Goal: Task Accomplishment & Management: Manage account settings

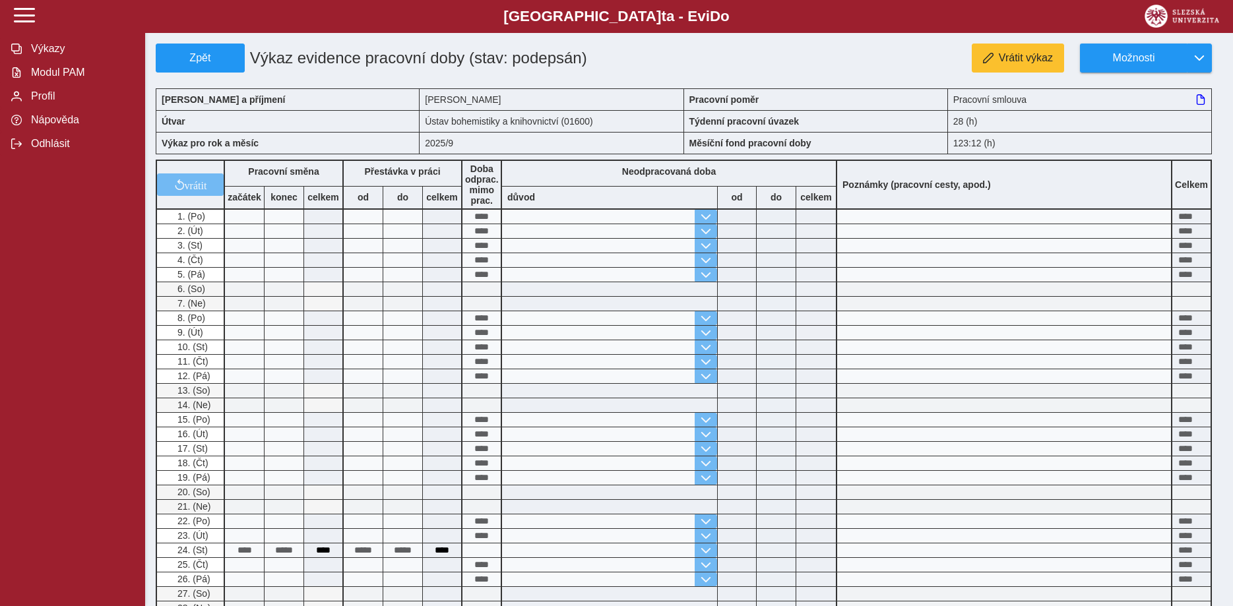
scroll to position [269, 0]
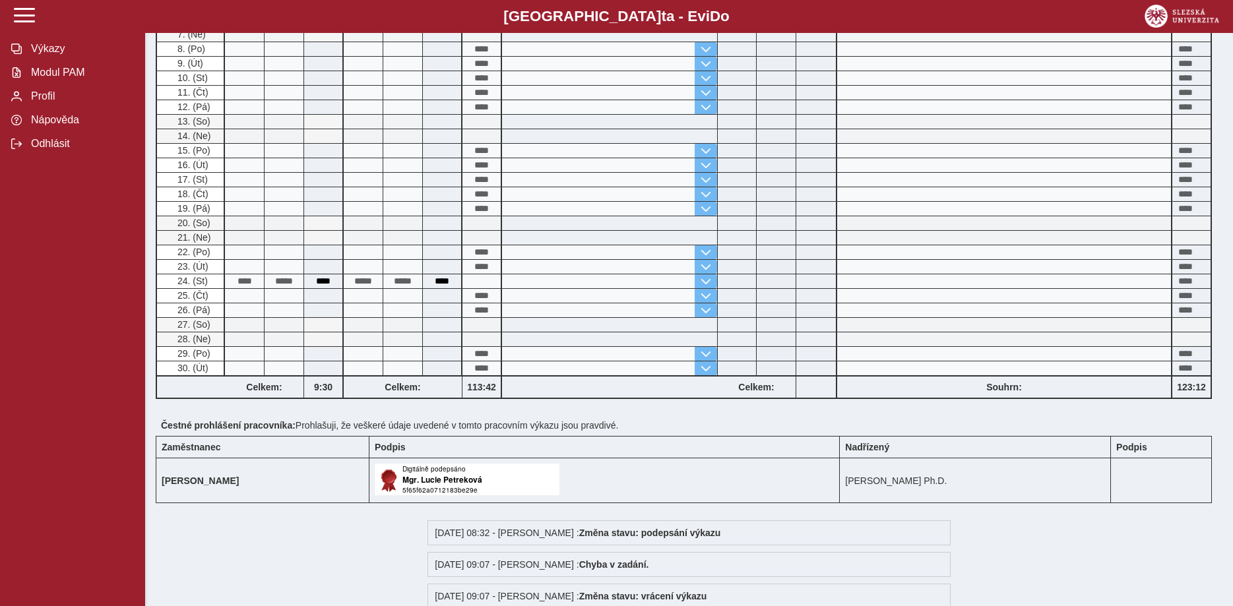
click at [55, 79] on span "Modul PAM" at bounding box center [80, 73] width 107 height 12
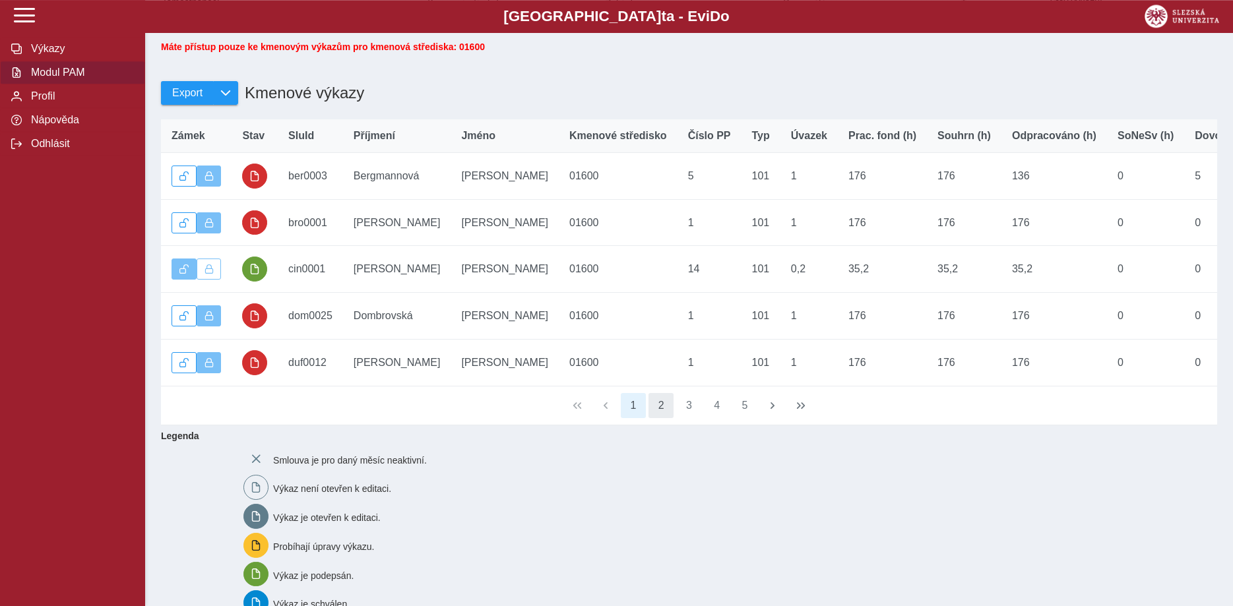
scroll to position [135, 0]
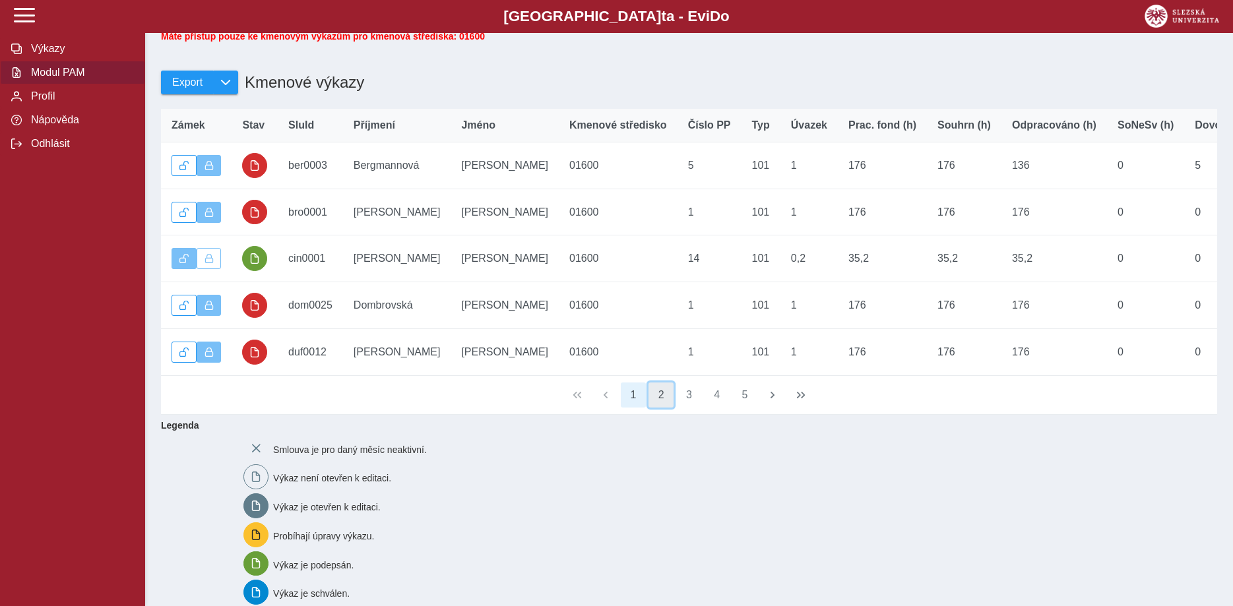
click at [659, 403] on button "2" at bounding box center [661, 395] width 25 height 25
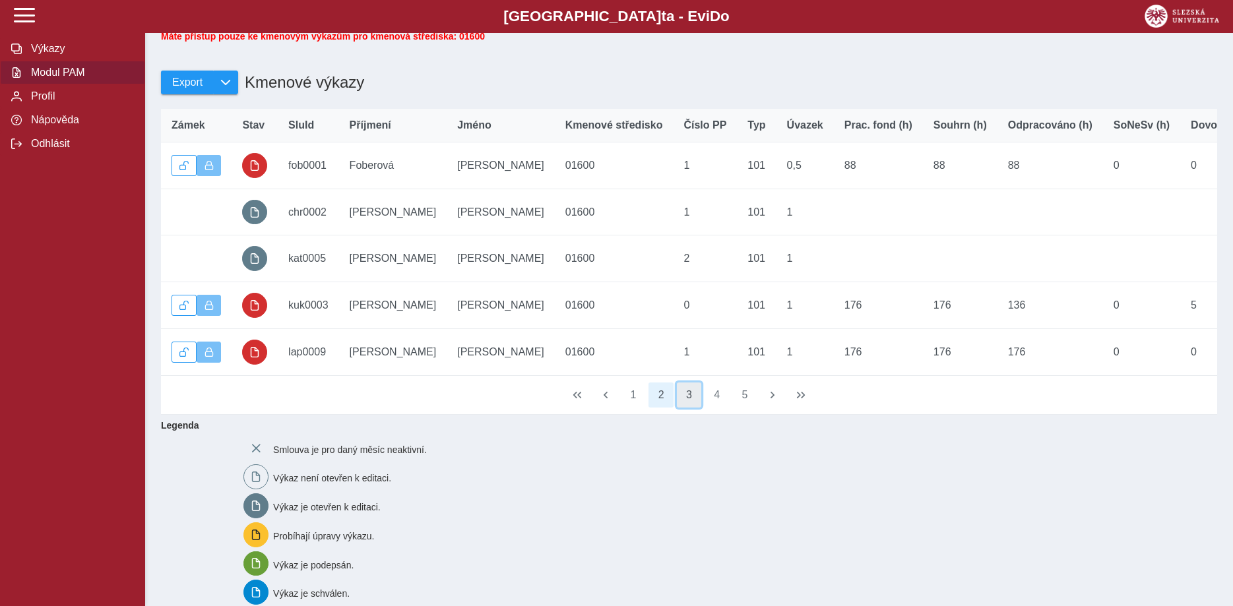
click at [688, 405] on button "3" at bounding box center [689, 395] width 25 height 25
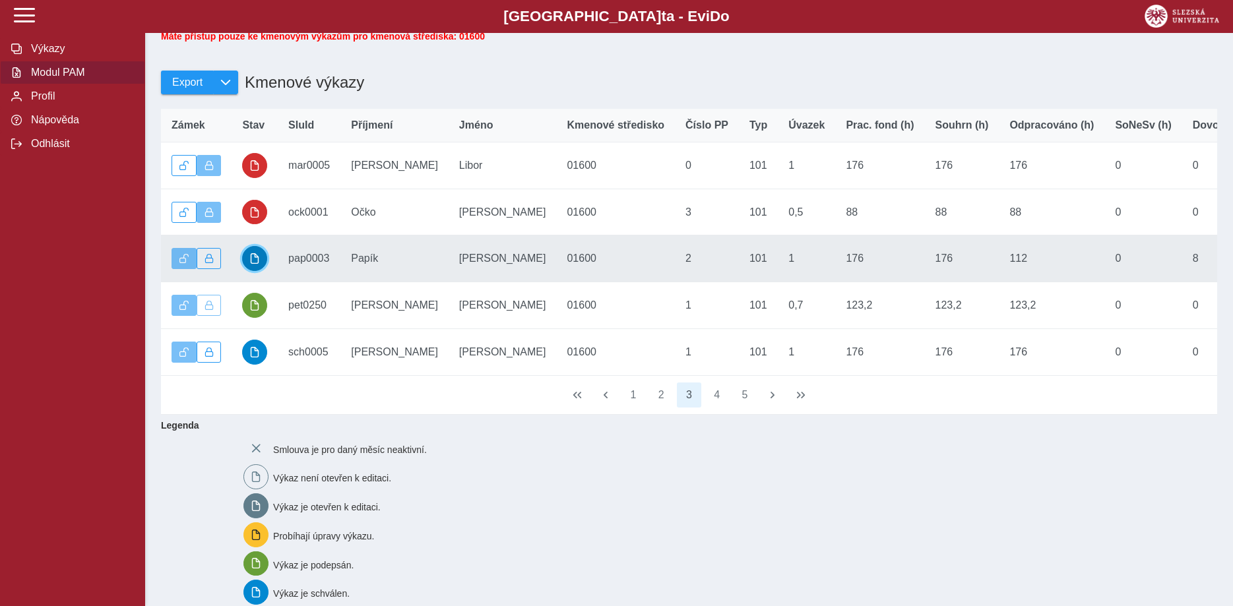
click at [251, 264] on span "button" at bounding box center [254, 258] width 11 height 11
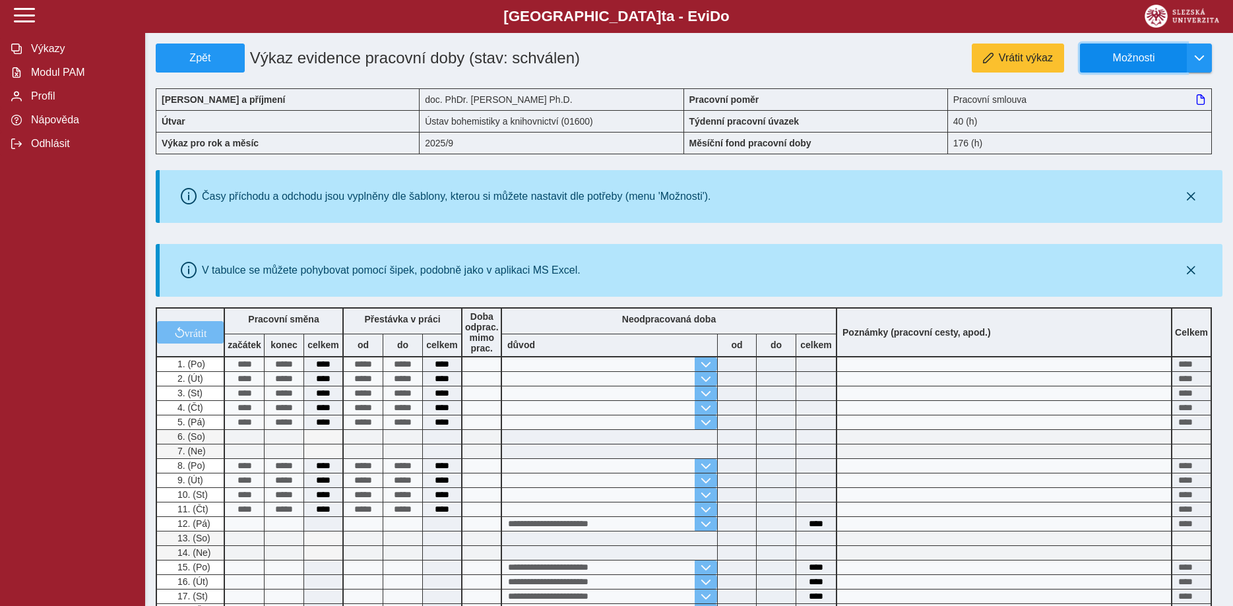
click at [1120, 59] on span "Možnosti" at bounding box center [1133, 58] width 85 height 12
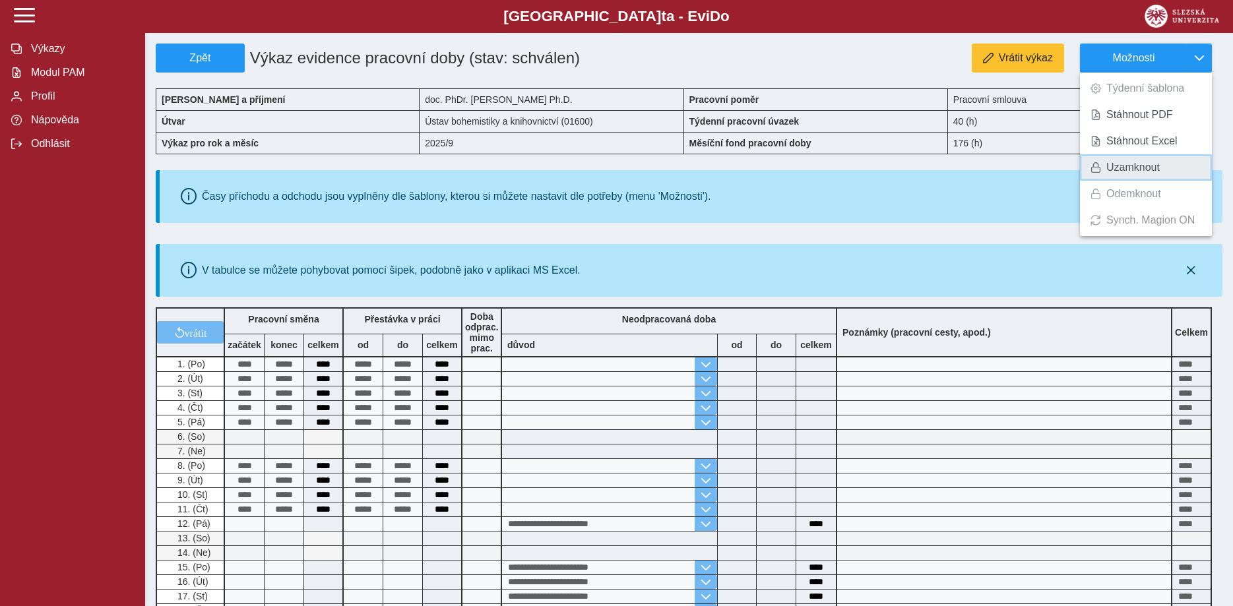
click at [1124, 164] on span "Uzamknout" at bounding box center [1133, 167] width 53 height 11
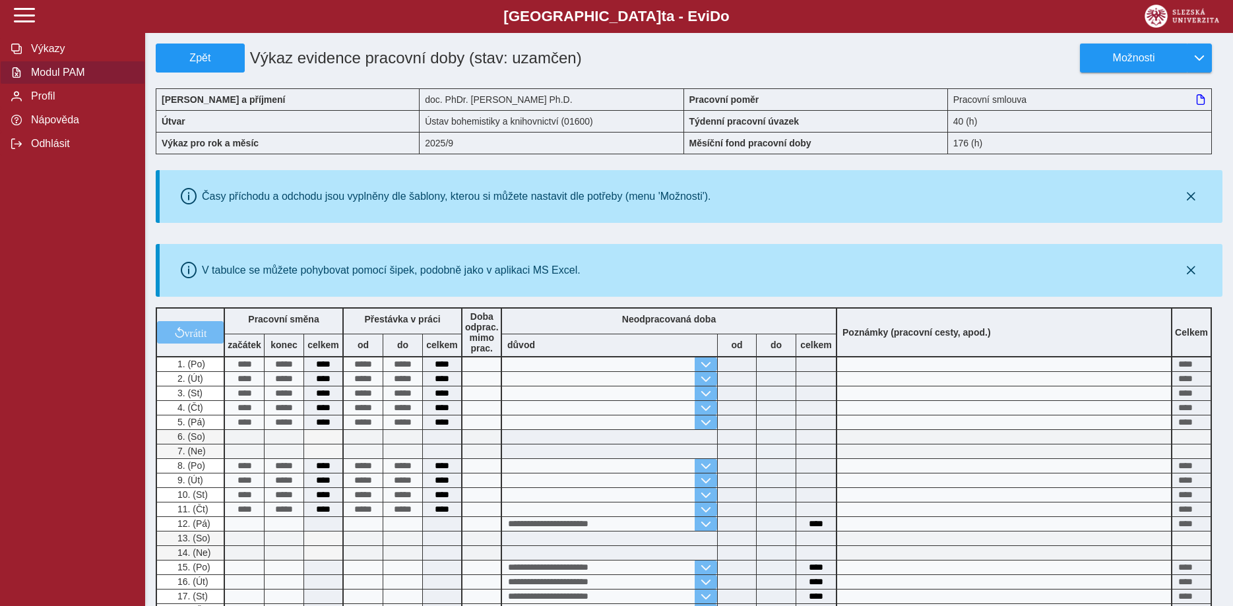
click at [68, 79] on span "Modul PAM" at bounding box center [80, 73] width 107 height 12
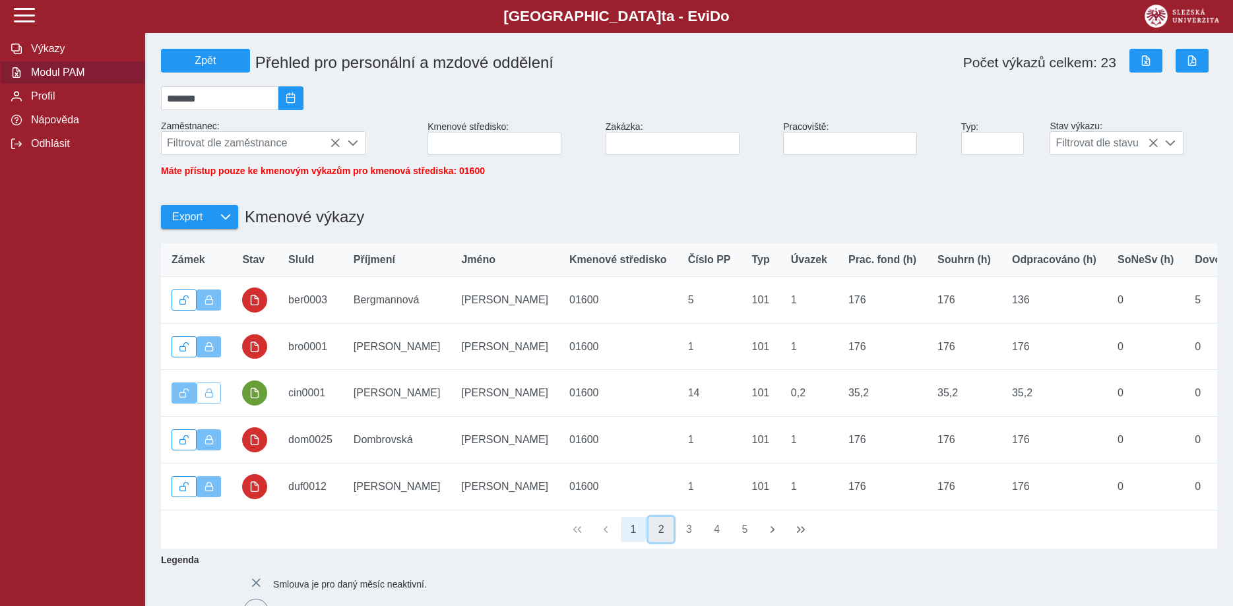
click at [663, 542] on button "2" at bounding box center [661, 529] width 25 height 25
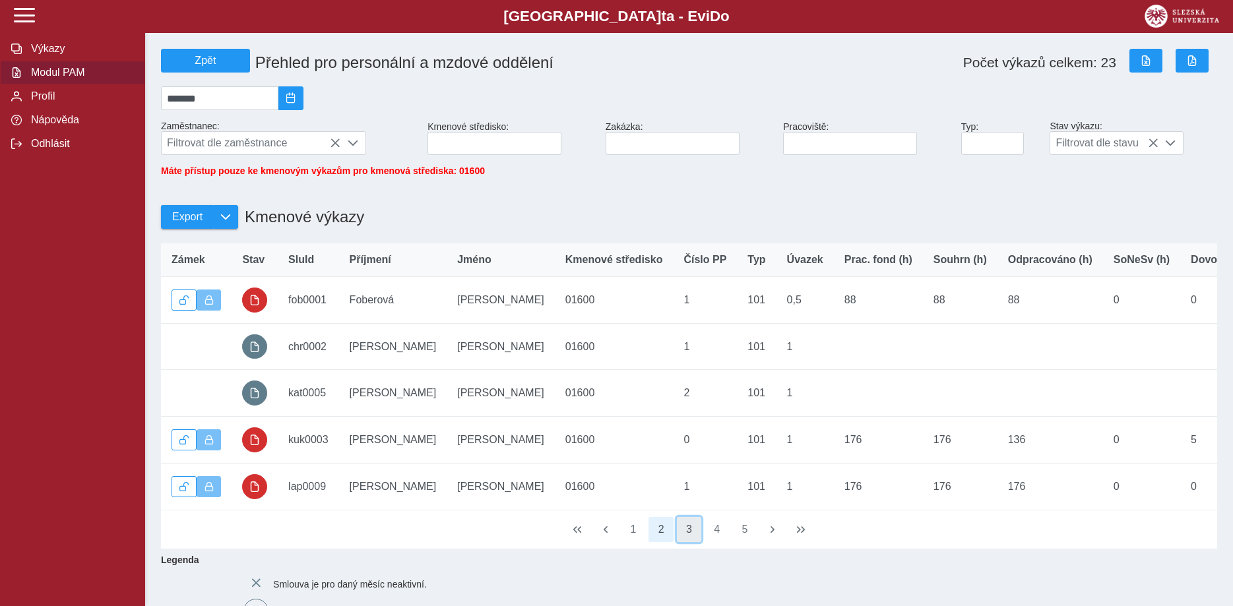
click at [690, 540] on button "3" at bounding box center [689, 529] width 25 height 25
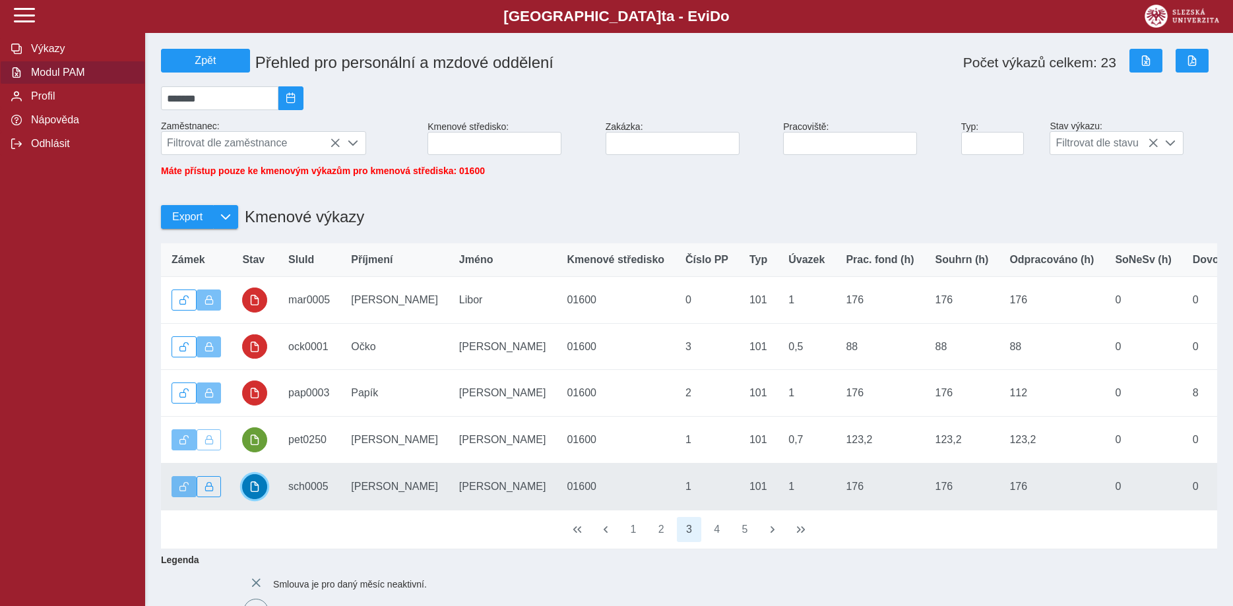
click at [247, 494] on button "button" at bounding box center [254, 486] width 25 height 25
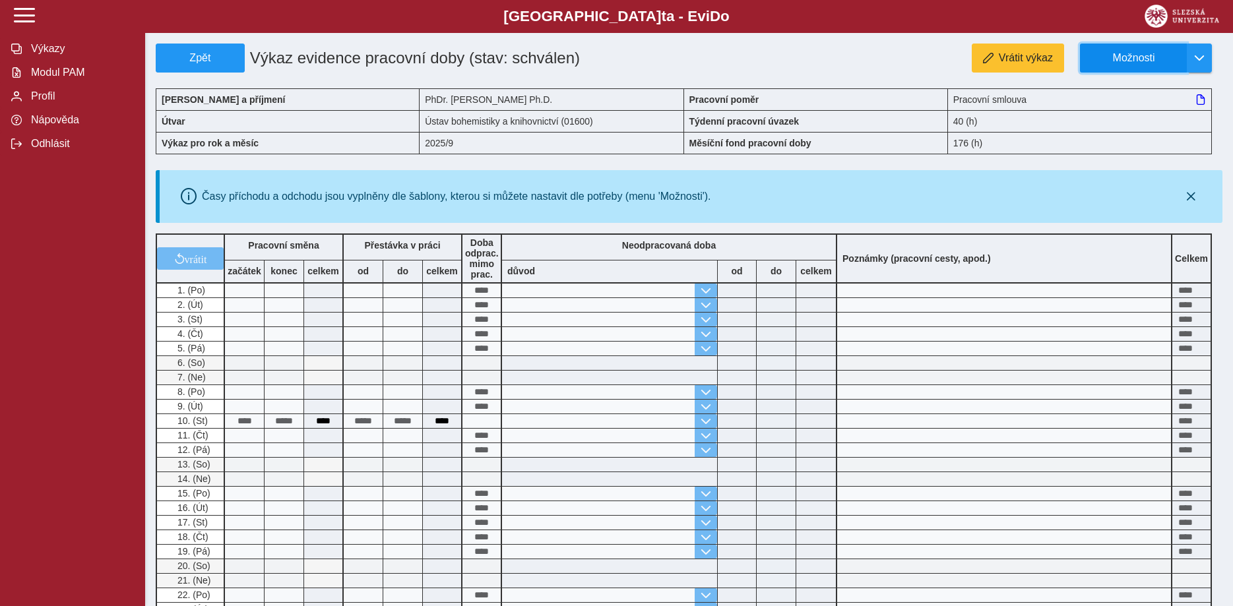
click at [1134, 55] on span "Možnosti" at bounding box center [1133, 58] width 85 height 12
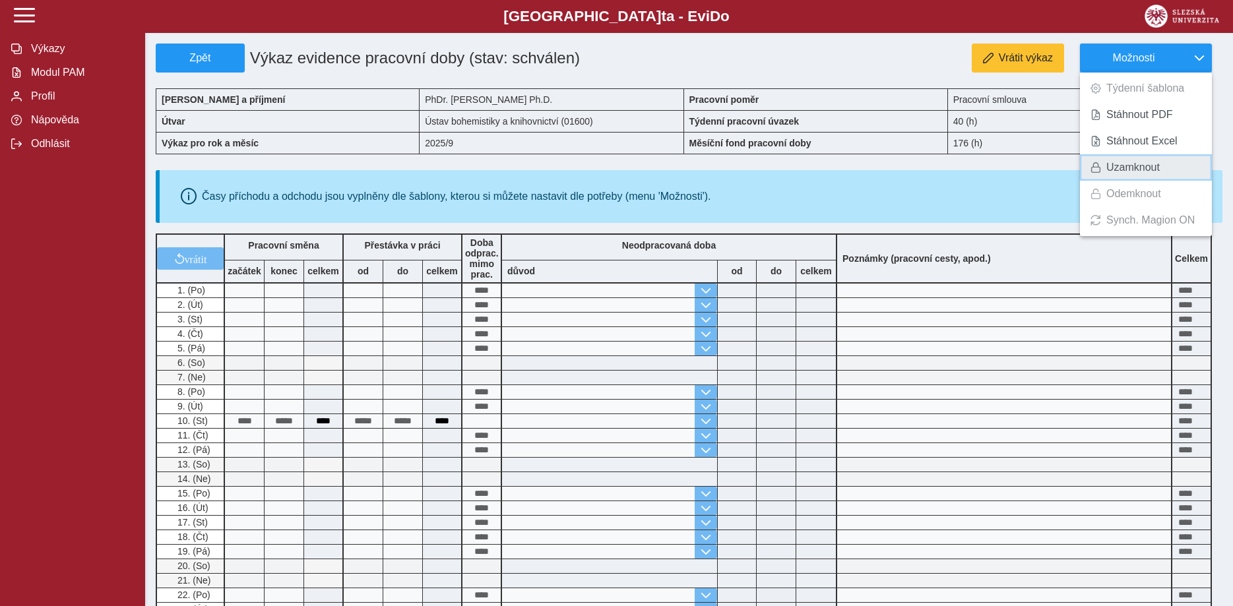
click at [1124, 167] on span "Uzamknout" at bounding box center [1133, 167] width 53 height 11
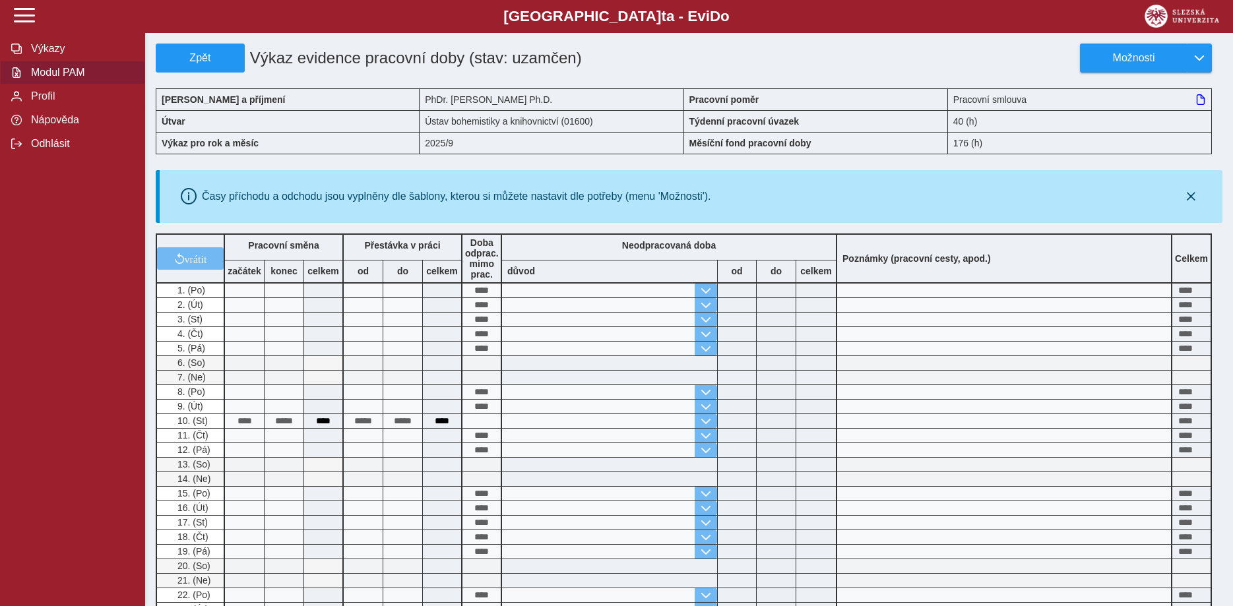
click at [75, 79] on span "Modul PAM" at bounding box center [80, 73] width 107 height 12
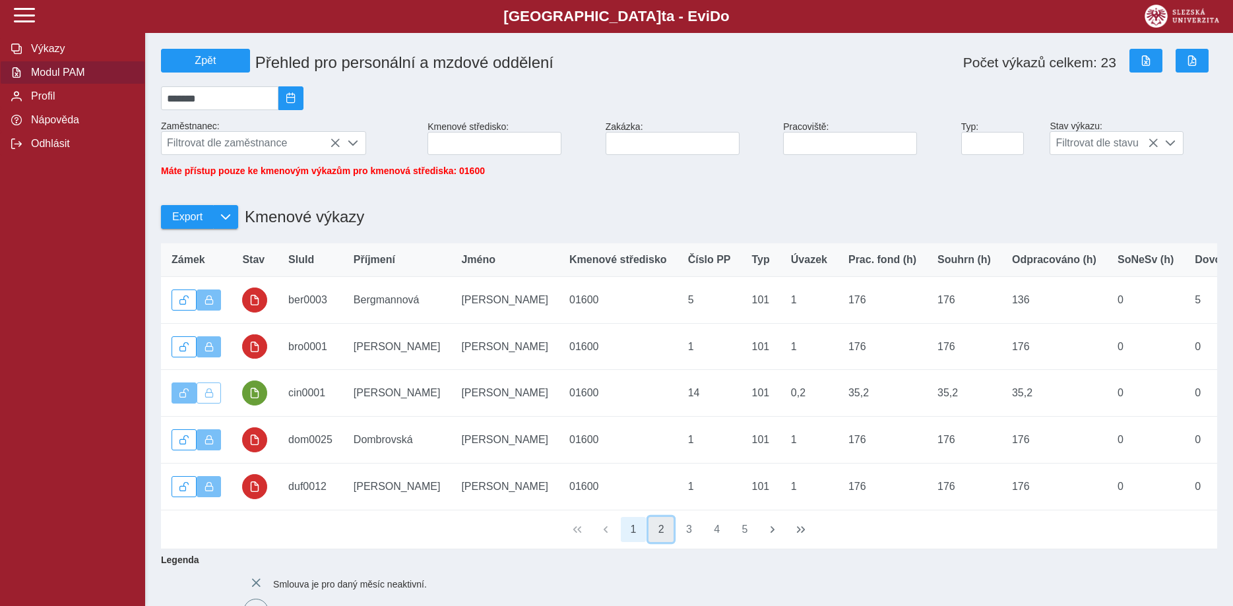
click at [661, 538] on button "2" at bounding box center [661, 529] width 25 height 25
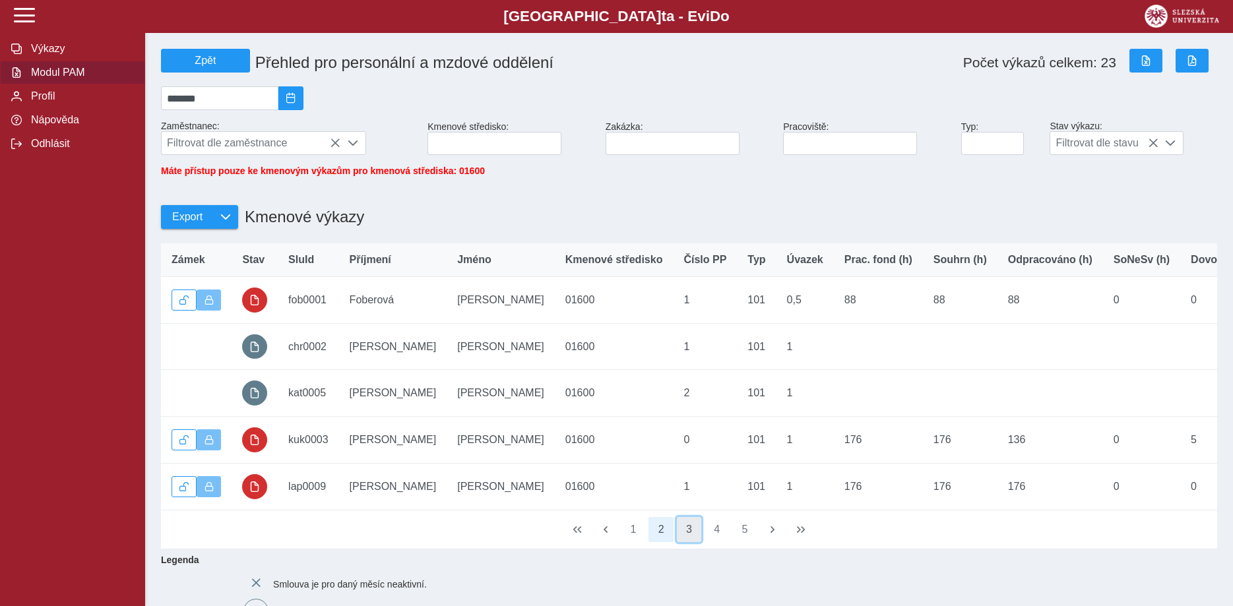
click at [688, 539] on button "3" at bounding box center [689, 529] width 25 height 25
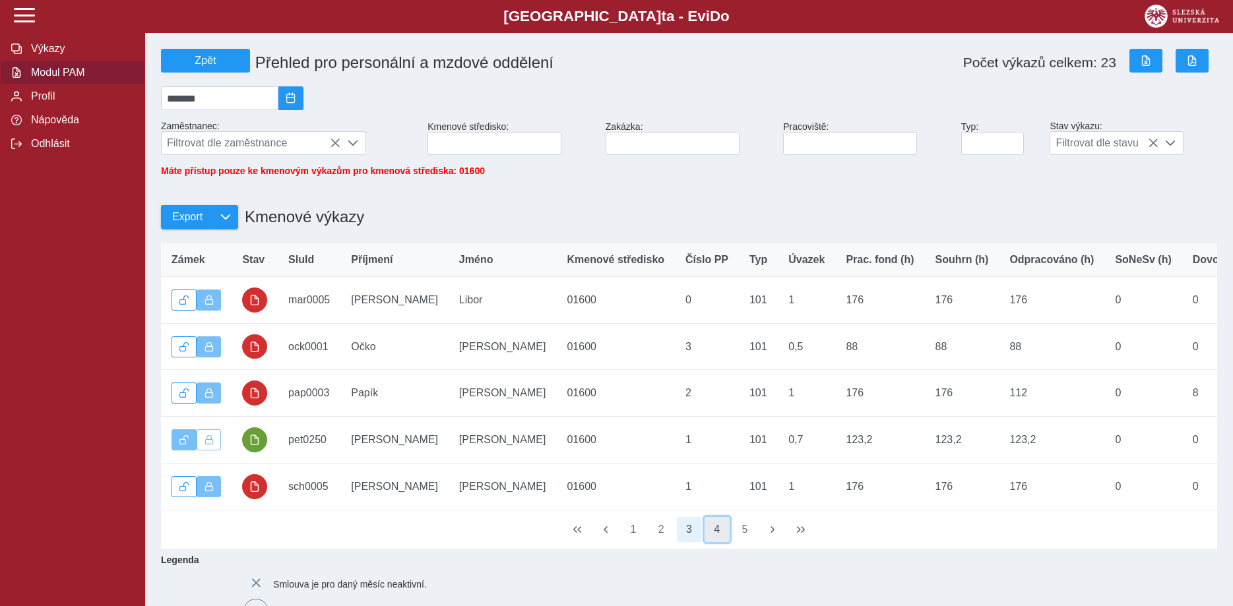
click at [718, 540] on button "4" at bounding box center [717, 529] width 25 height 25
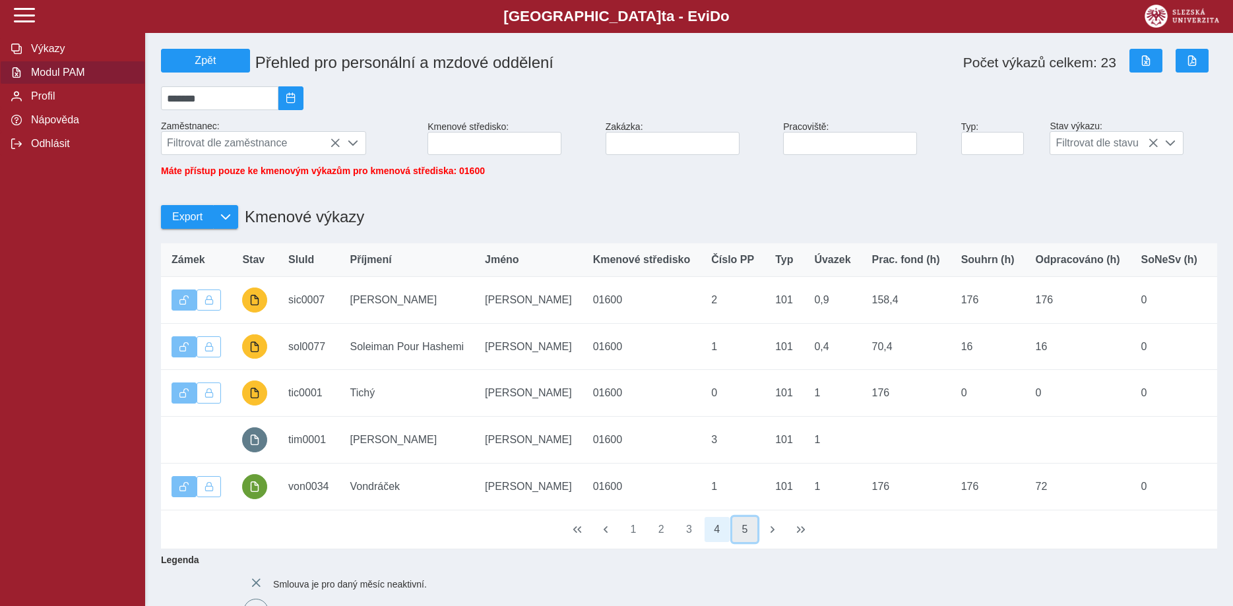
click at [745, 540] on button "5" at bounding box center [744, 529] width 25 height 25
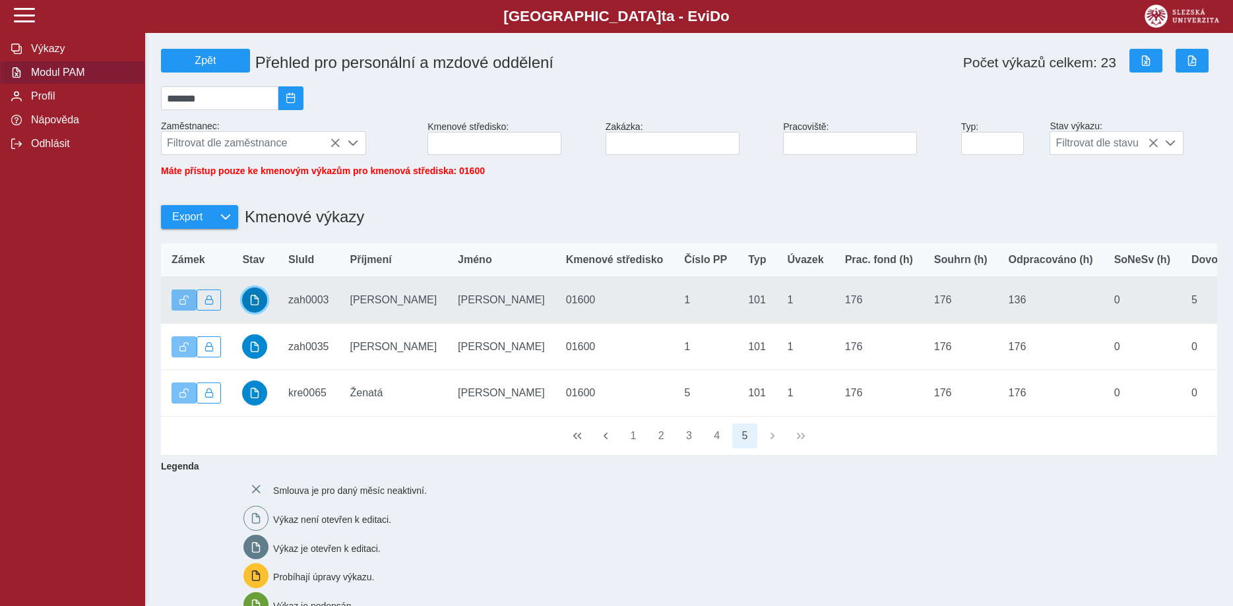
click at [256, 304] on span "button" at bounding box center [254, 300] width 11 height 11
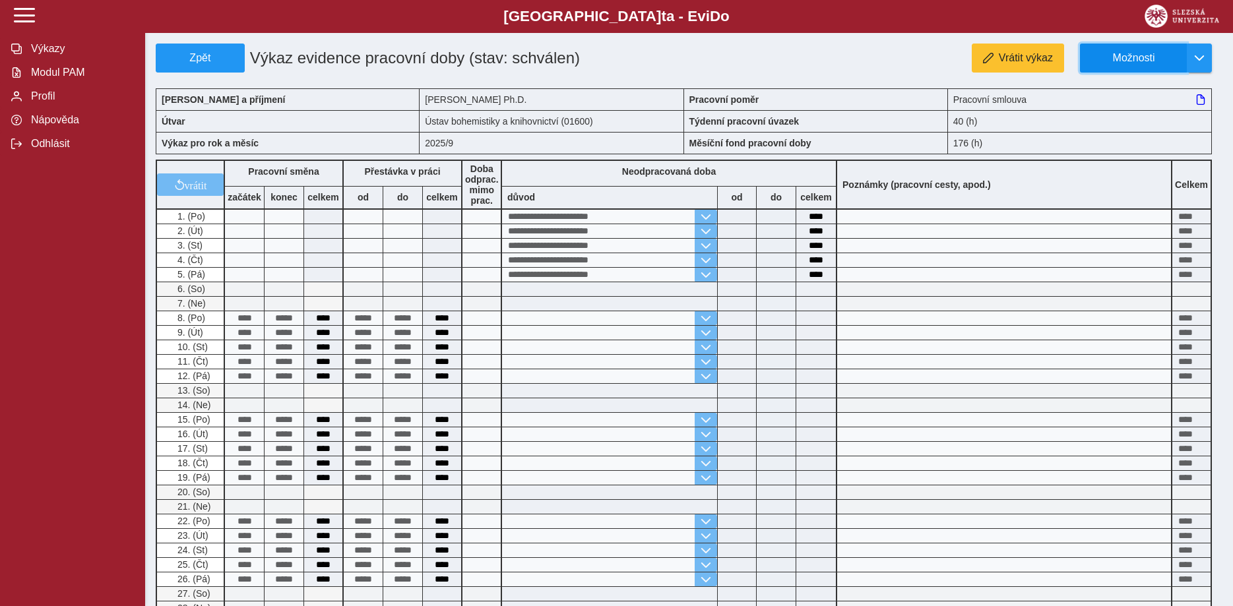
click at [1138, 58] on span "Možnosti" at bounding box center [1133, 58] width 85 height 12
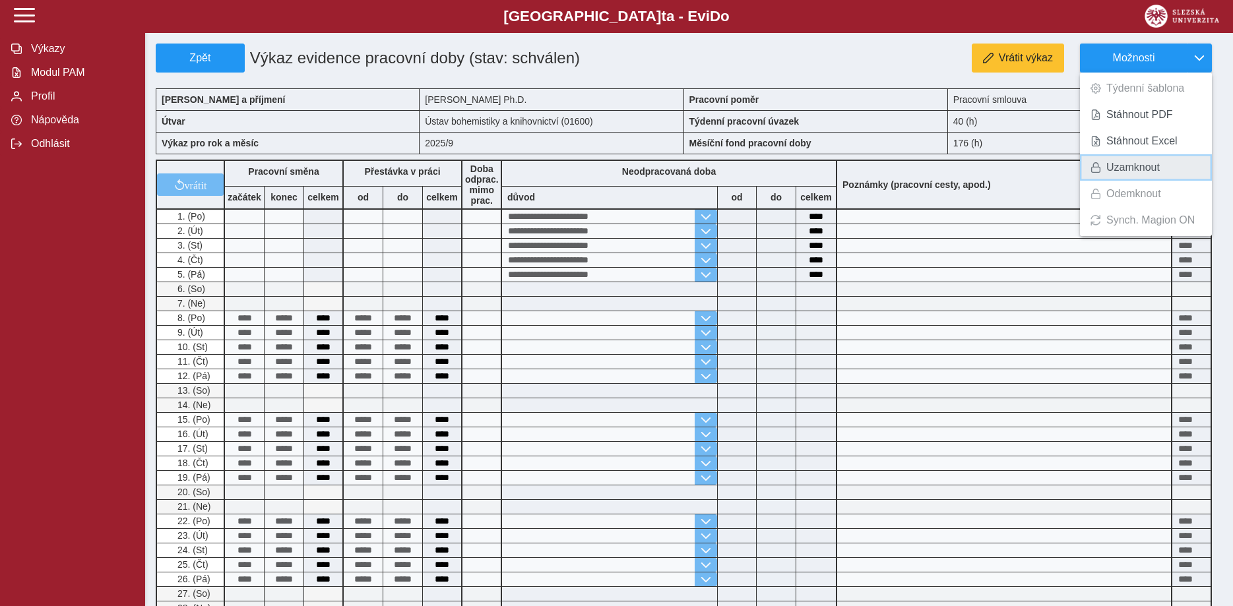
click at [1121, 168] on span "Uzamknout" at bounding box center [1133, 167] width 53 height 11
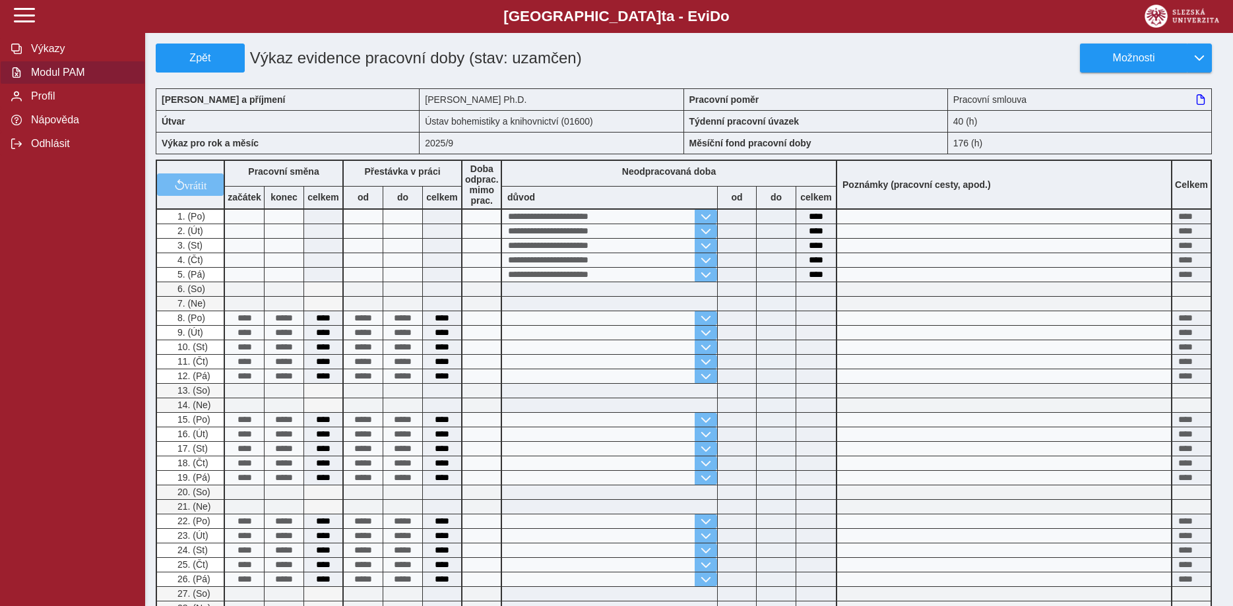
click at [60, 79] on span "Modul PAM" at bounding box center [80, 73] width 107 height 12
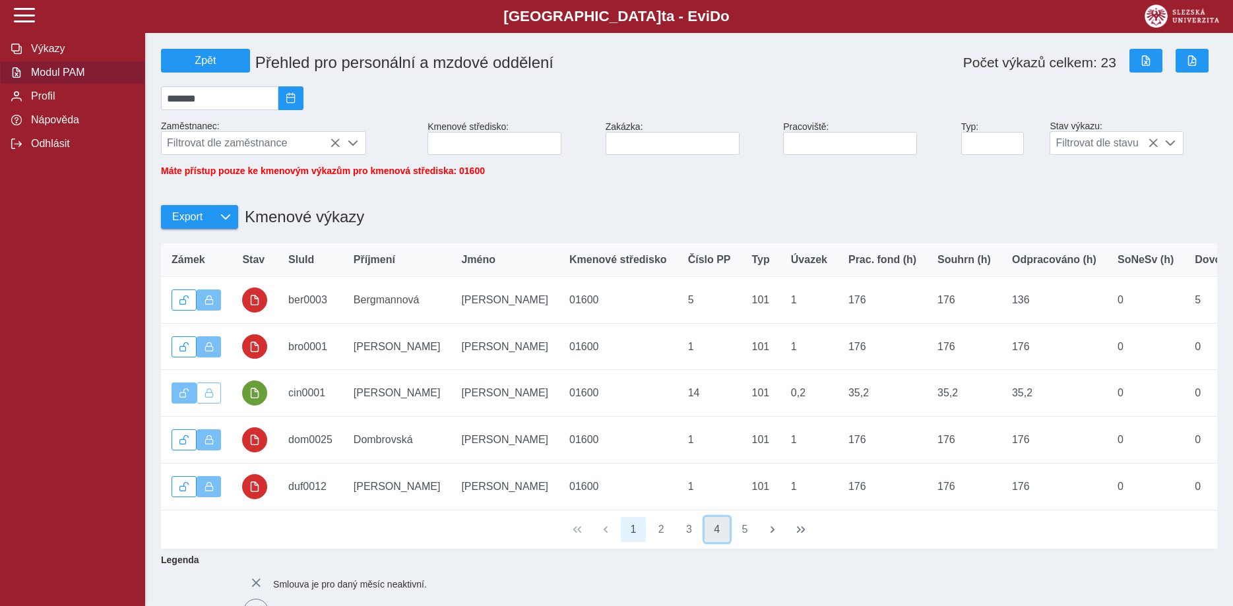
click at [718, 539] on button "4" at bounding box center [717, 529] width 25 height 25
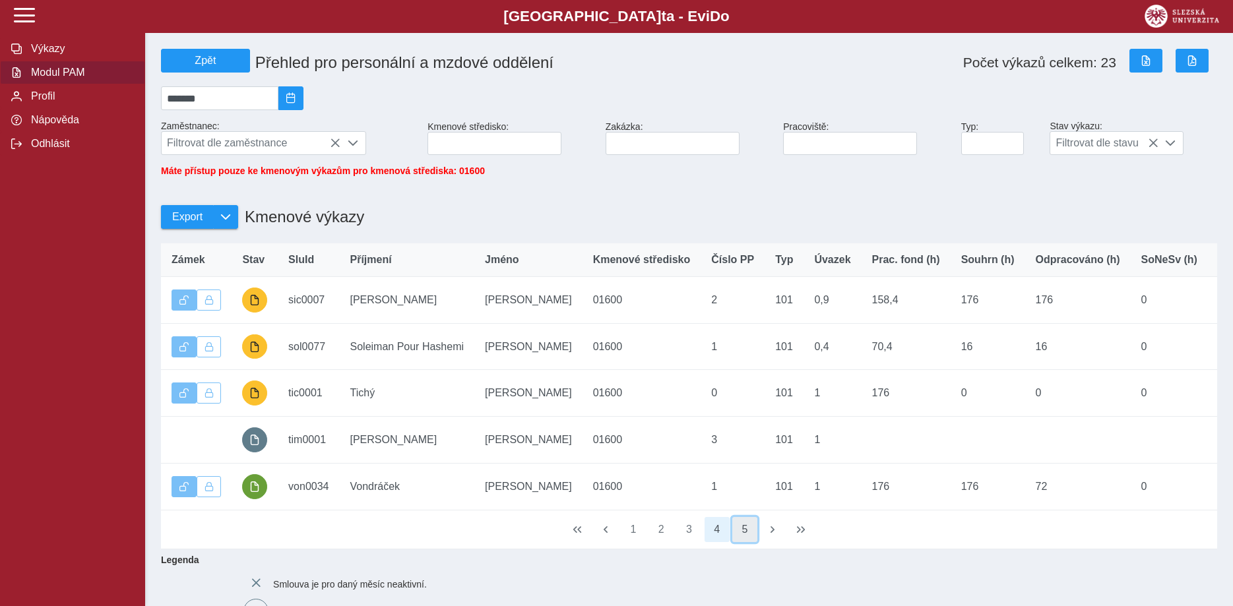
click at [742, 540] on button "5" at bounding box center [744, 529] width 25 height 25
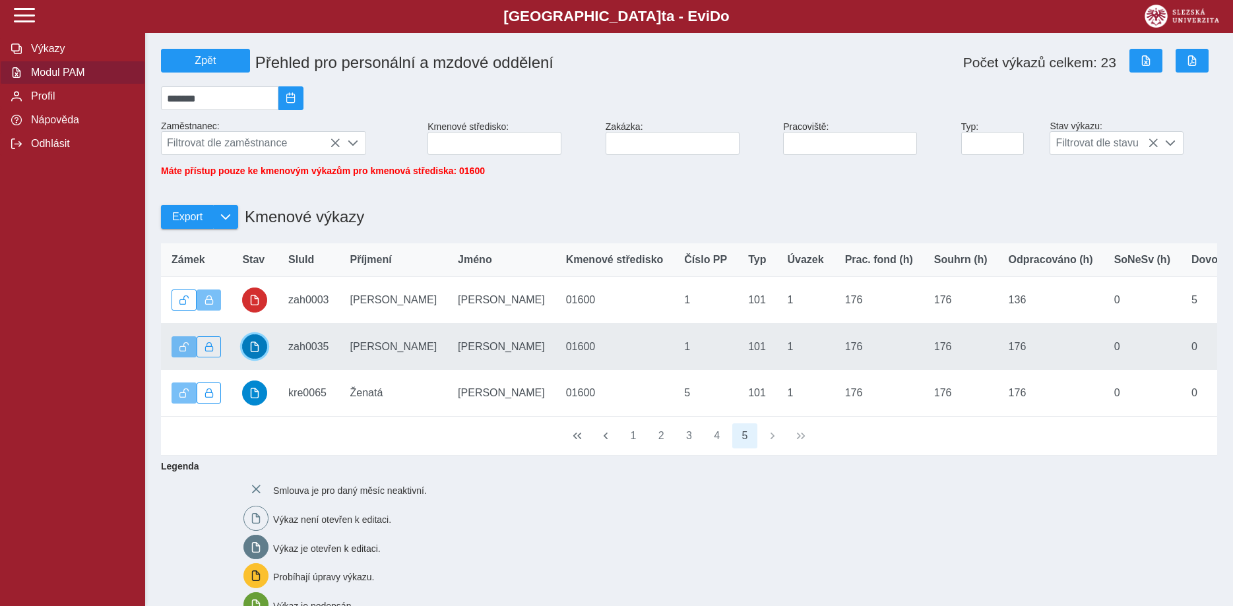
click at [257, 352] on span "button" at bounding box center [254, 347] width 11 height 11
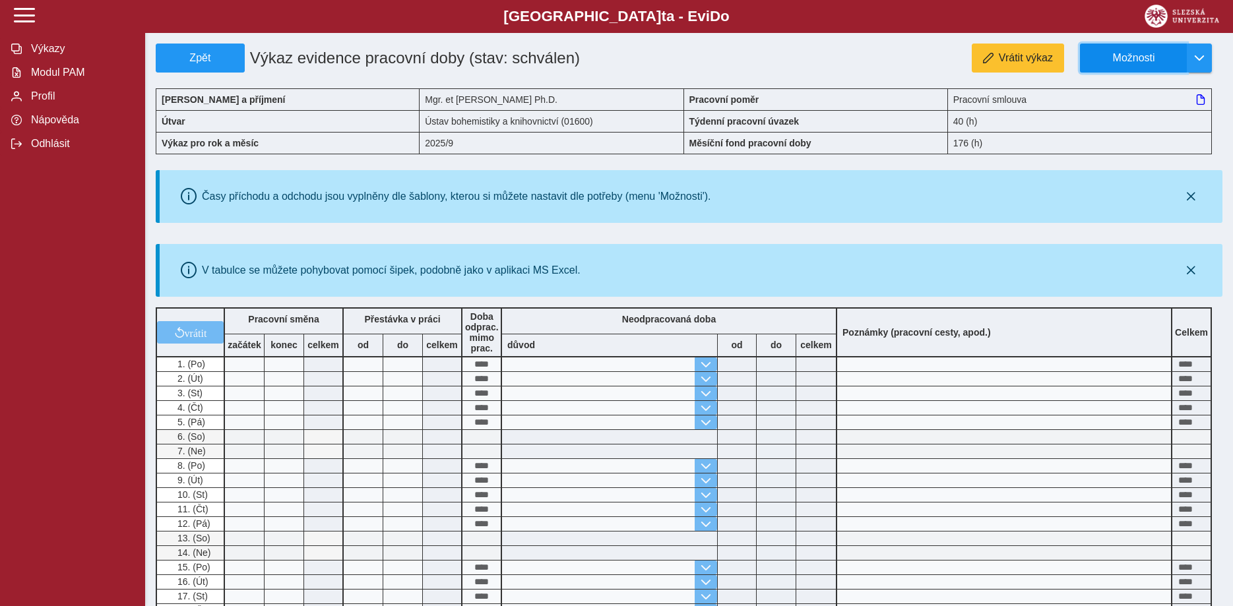
click at [1122, 61] on span "Možnosti" at bounding box center [1133, 58] width 85 height 12
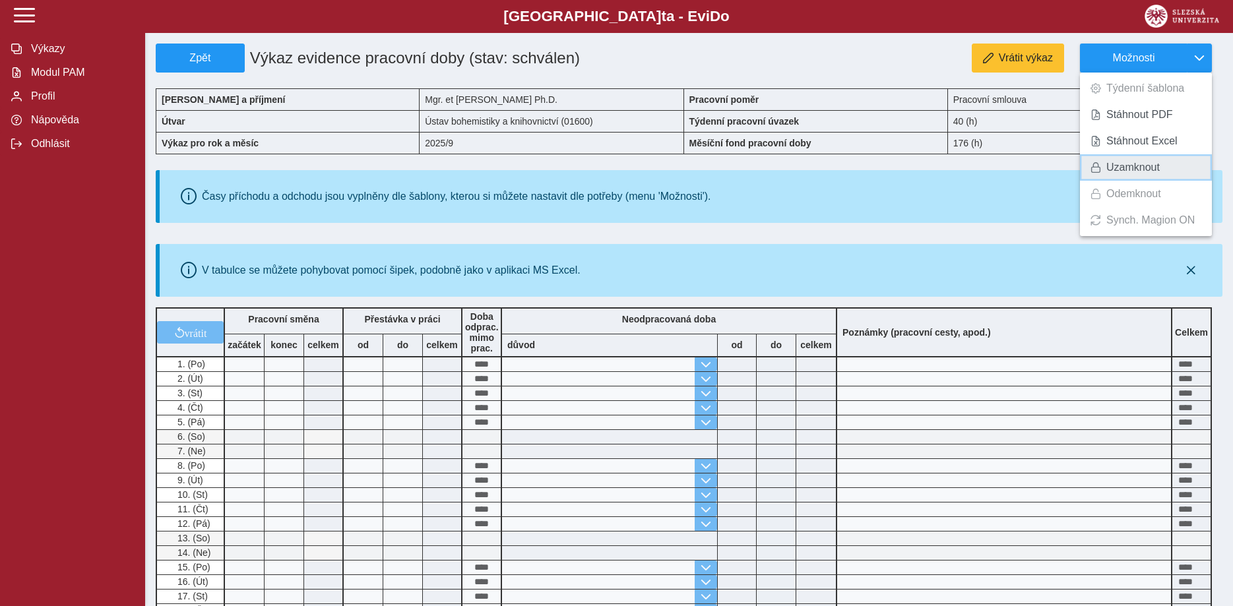
click at [1120, 166] on span "Uzamknout" at bounding box center [1133, 167] width 53 height 11
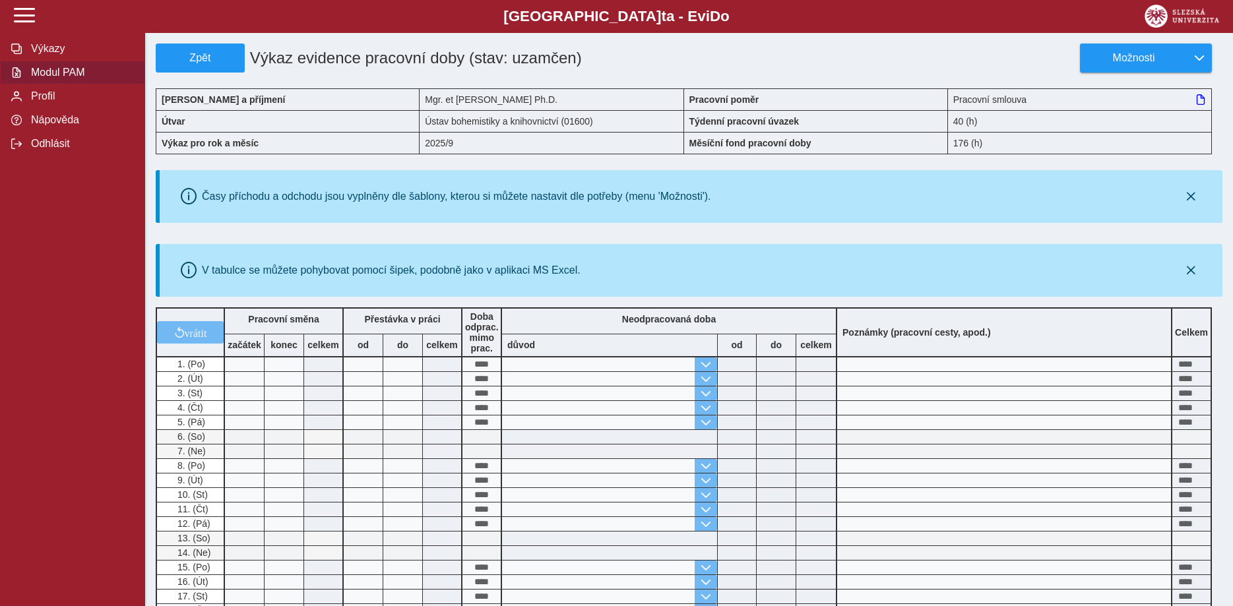
click at [73, 79] on span "Modul PAM" at bounding box center [80, 73] width 107 height 12
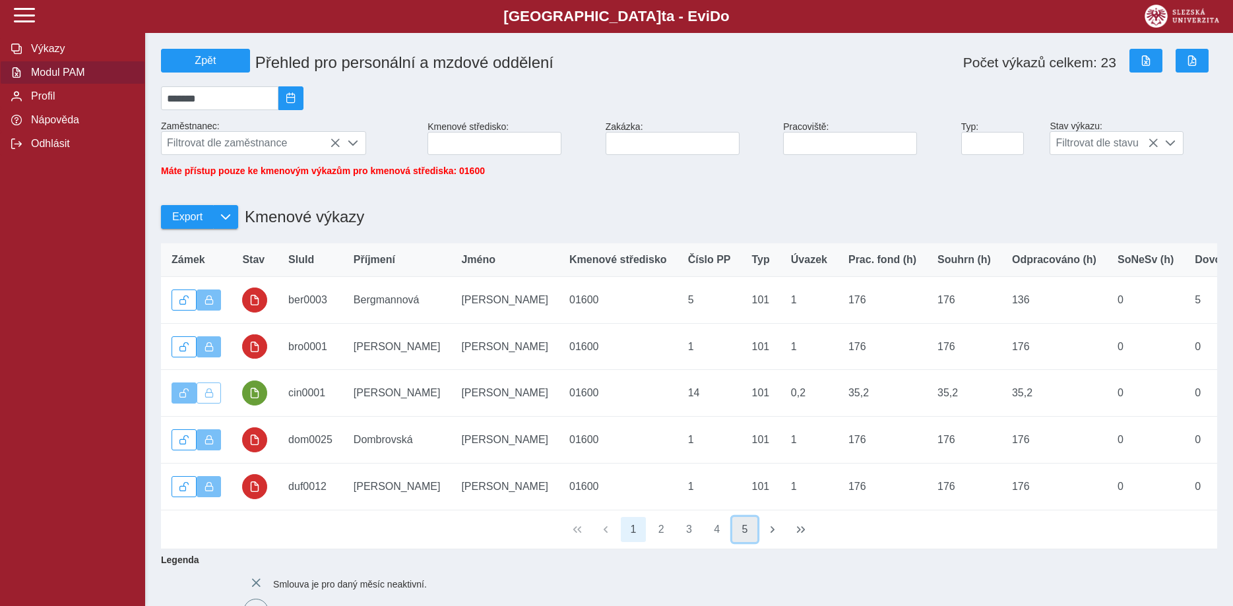
click at [746, 539] on button "5" at bounding box center [744, 529] width 25 height 25
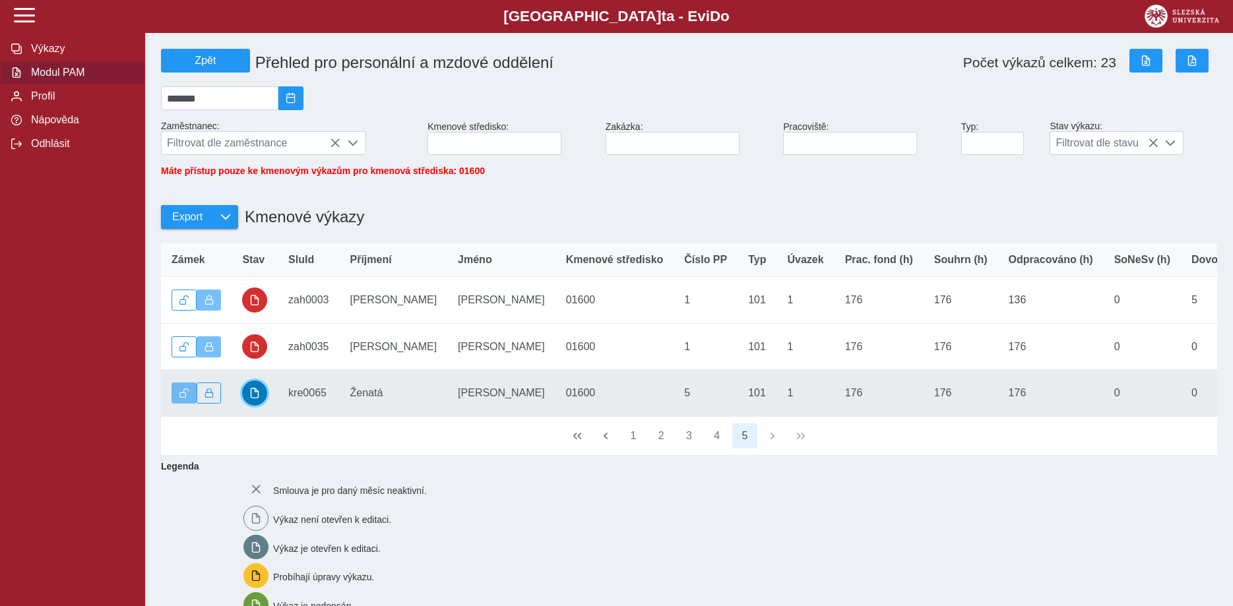
click at [251, 394] on button "button" at bounding box center [254, 393] width 25 height 25
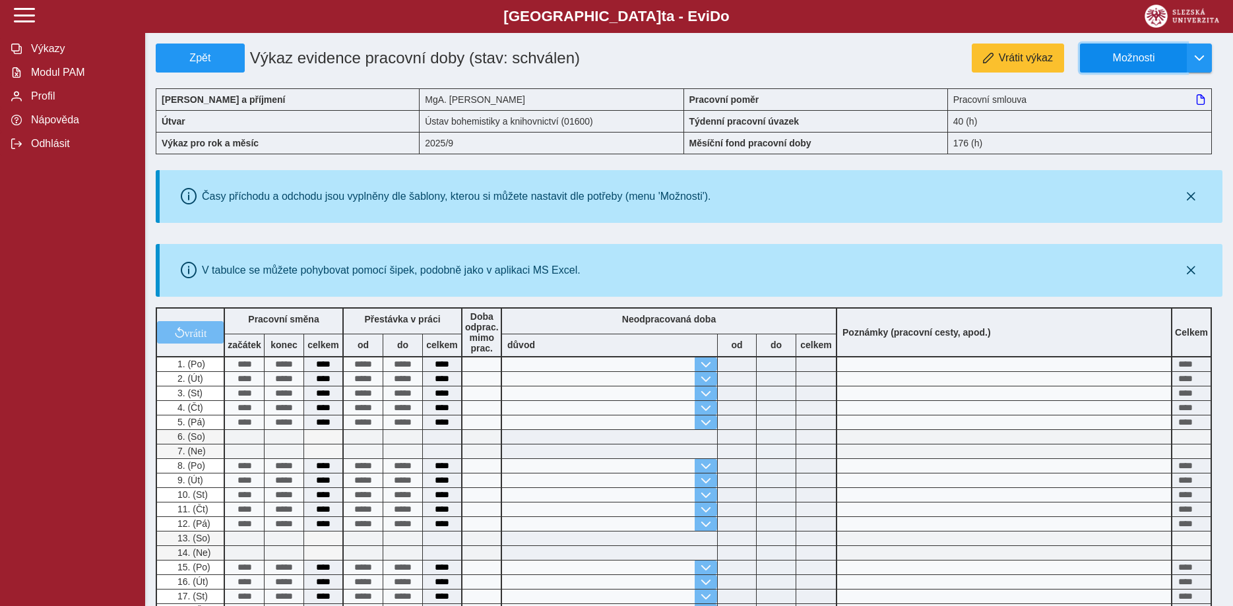
click at [1111, 56] on span "Možnosti" at bounding box center [1133, 58] width 85 height 12
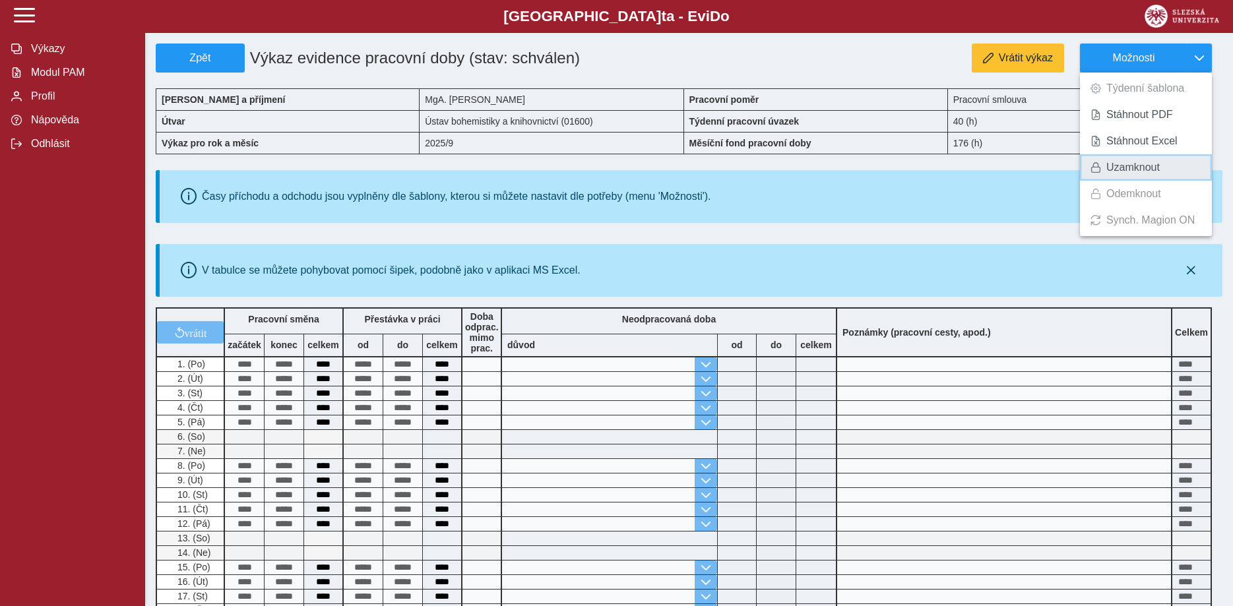
click at [1128, 169] on span "Uzamknout" at bounding box center [1133, 167] width 53 height 11
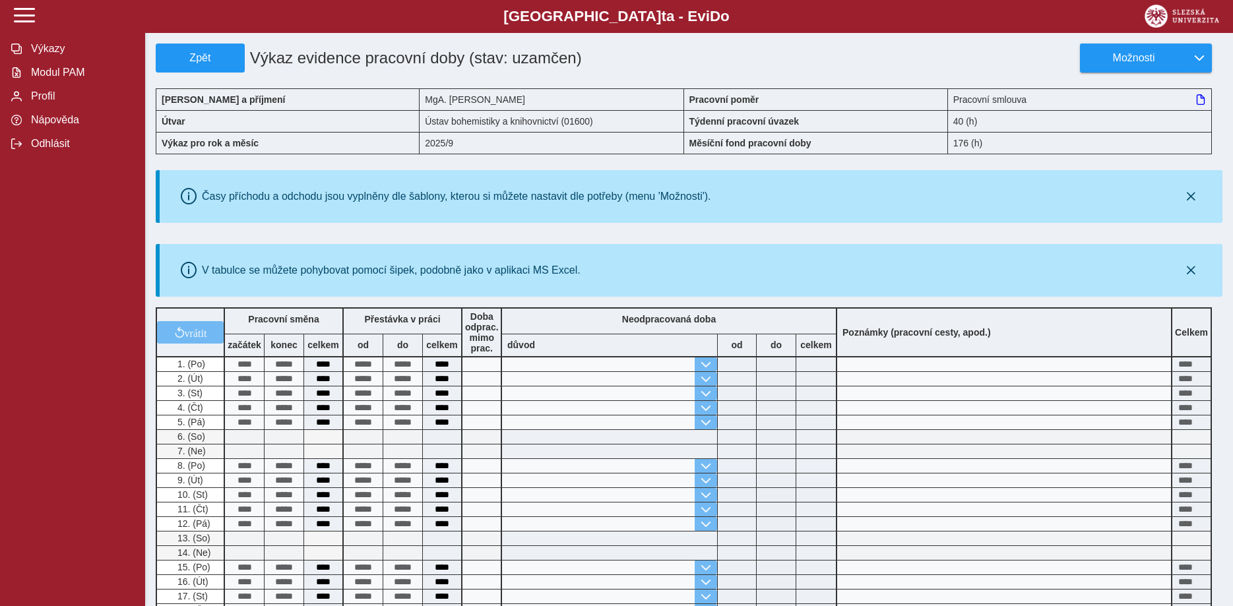
scroll to position [269, 0]
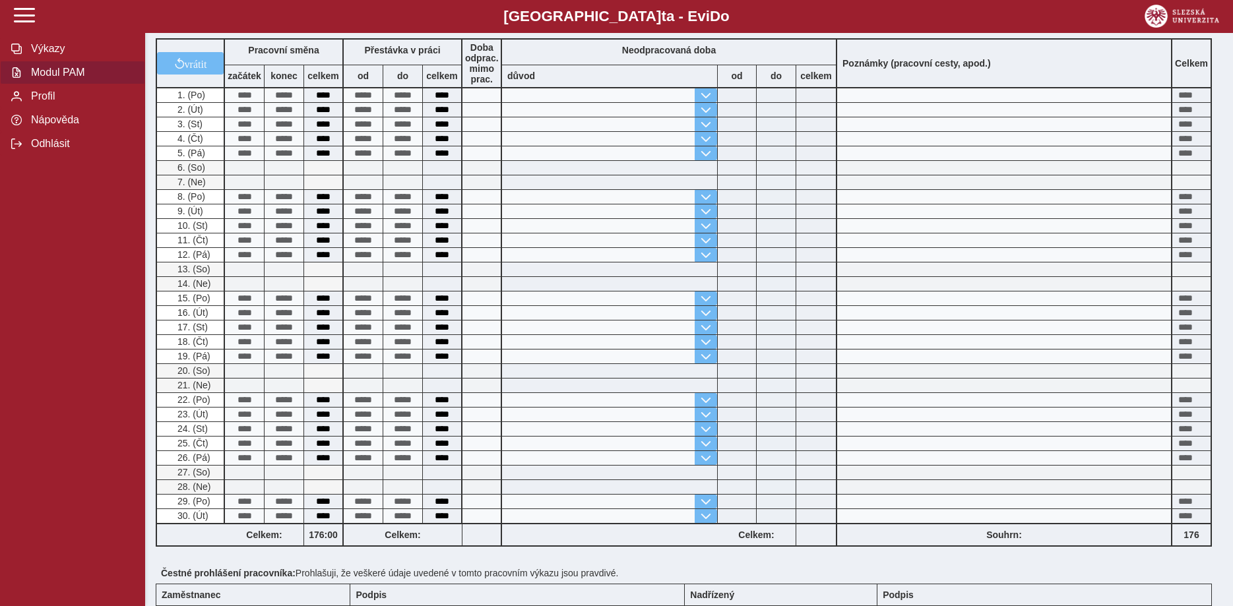
click at [53, 79] on span "Modul PAM" at bounding box center [80, 73] width 107 height 12
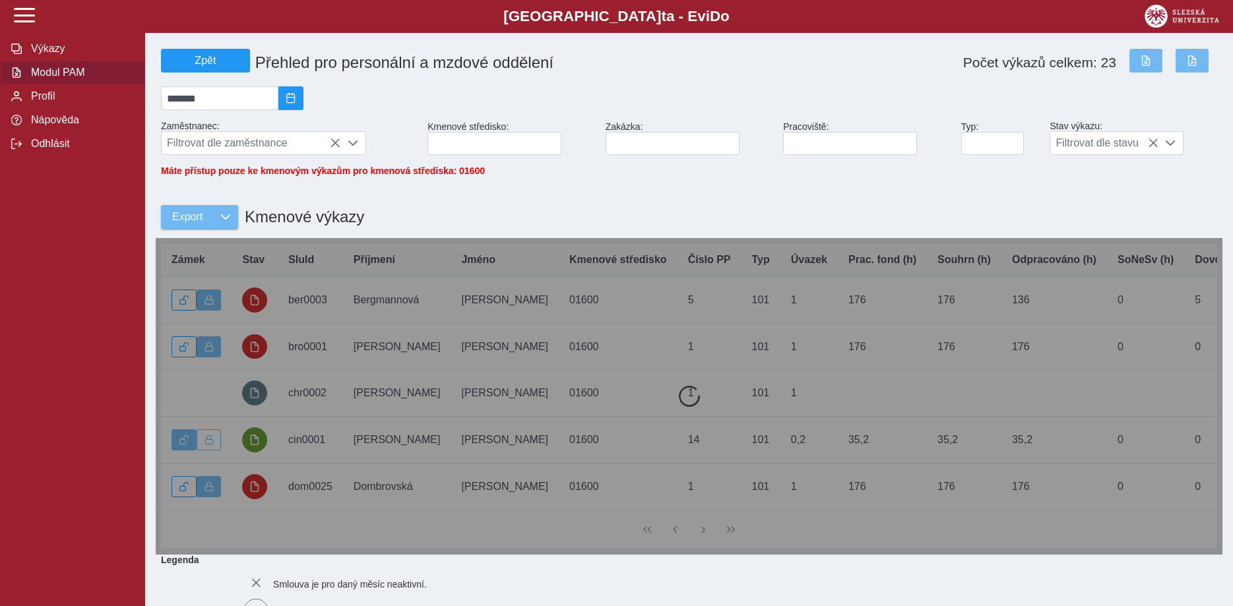
click at [364, 389] on div at bounding box center [689, 396] width 1067 height 317
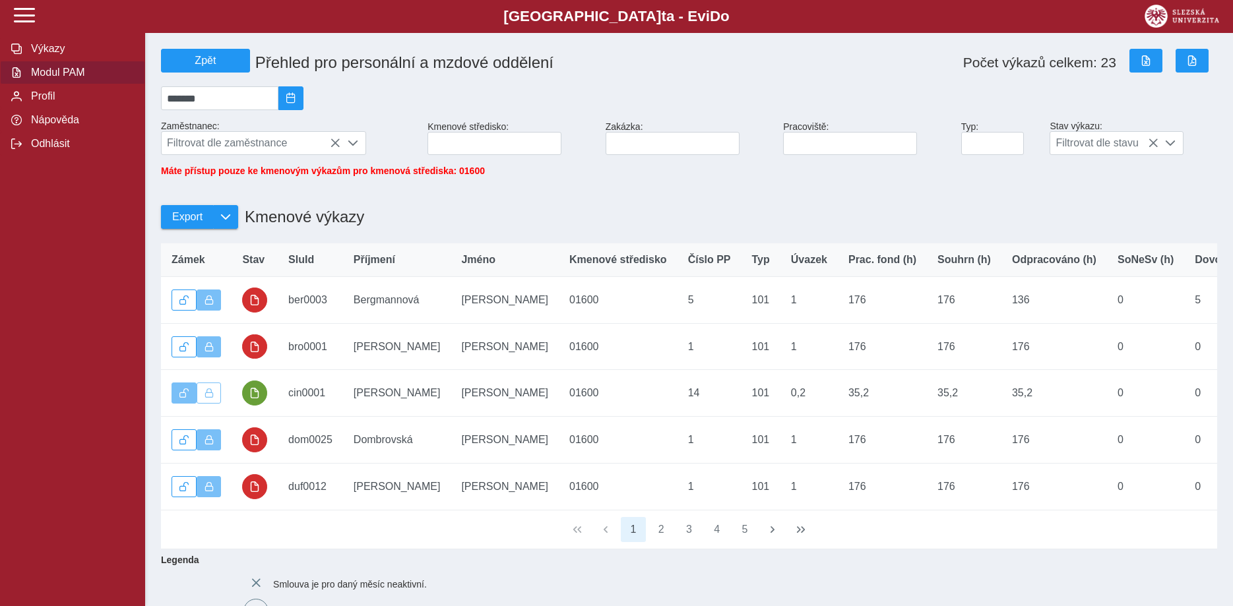
click at [476, 98] on div "*******" at bounding box center [689, 98] width 1067 height 34
click at [397, 542] on div "1 2 3 4 5" at bounding box center [689, 530] width 1056 height 39
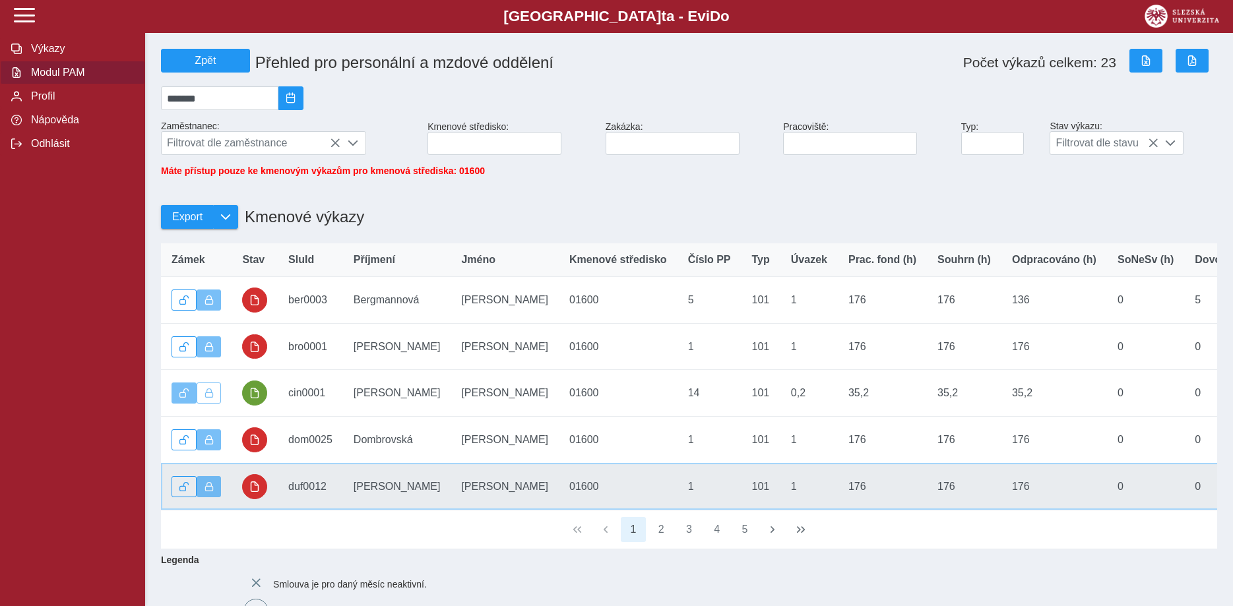
click at [408, 507] on td "Příjmení [PERSON_NAME]" at bounding box center [397, 486] width 108 height 47
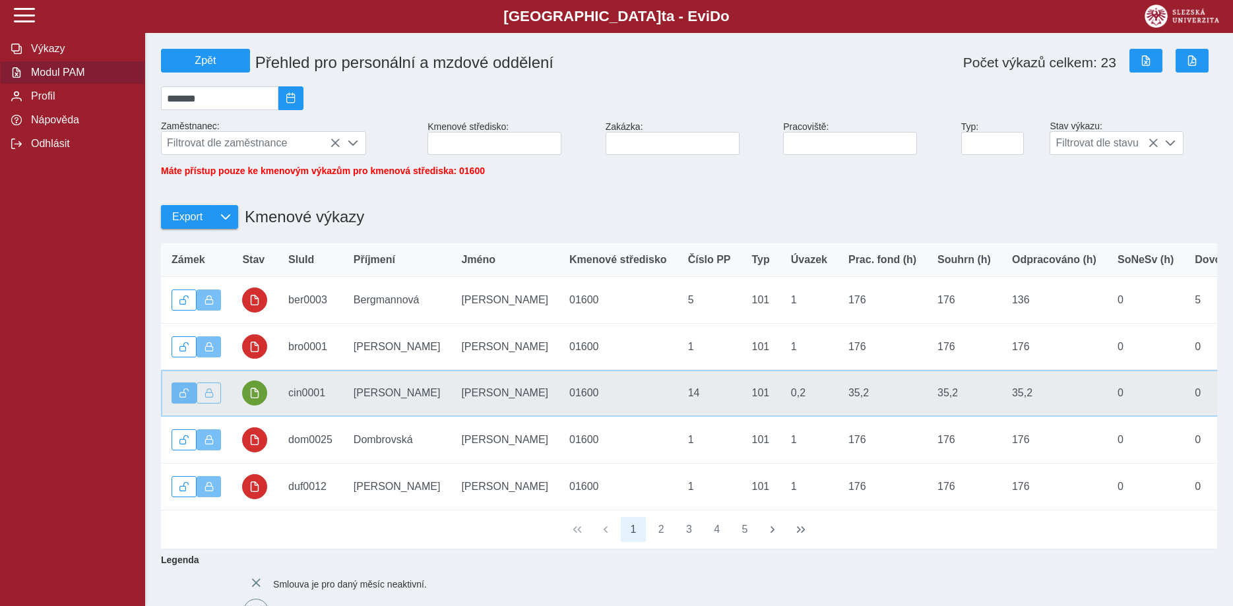
click at [358, 391] on td "Příjmení [PERSON_NAME]" at bounding box center [397, 393] width 108 height 47
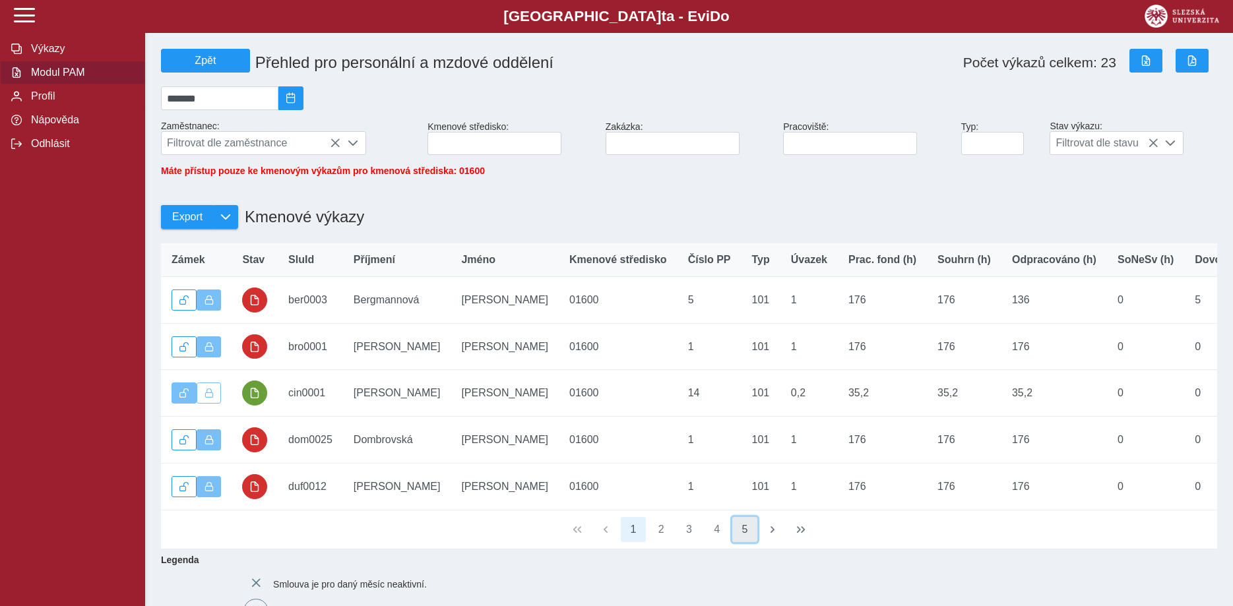
click at [746, 538] on button "5" at bounding box center [744, 529] width 25 height 25
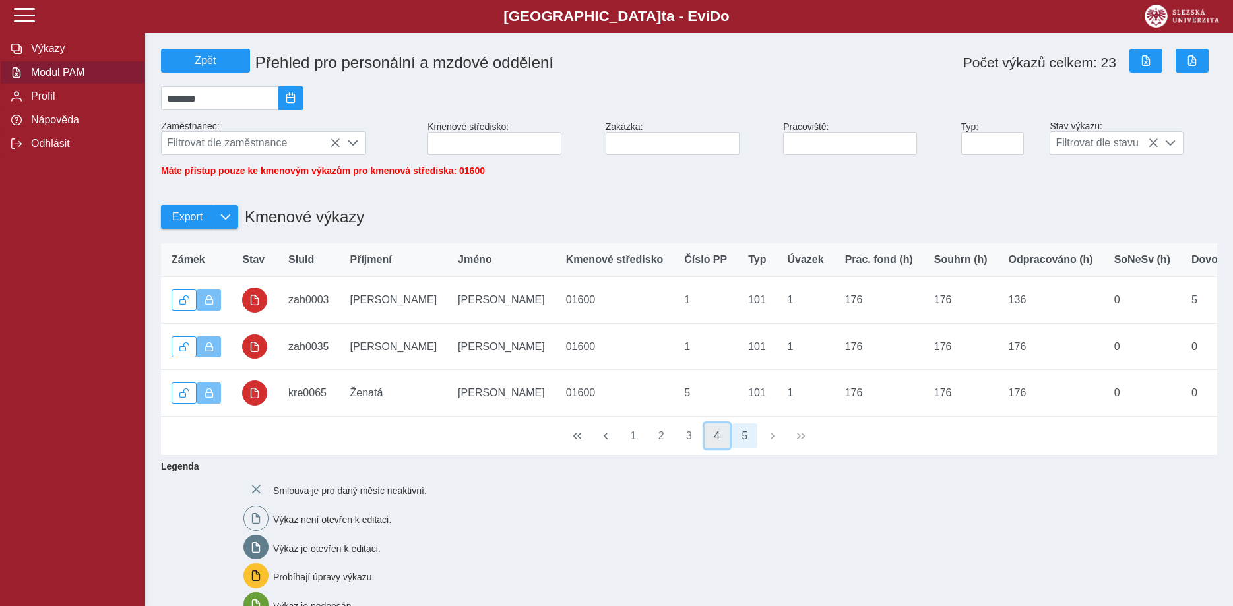
click at [714, 446] on button "4" at bounding box center [717, 436] width 25 height 25
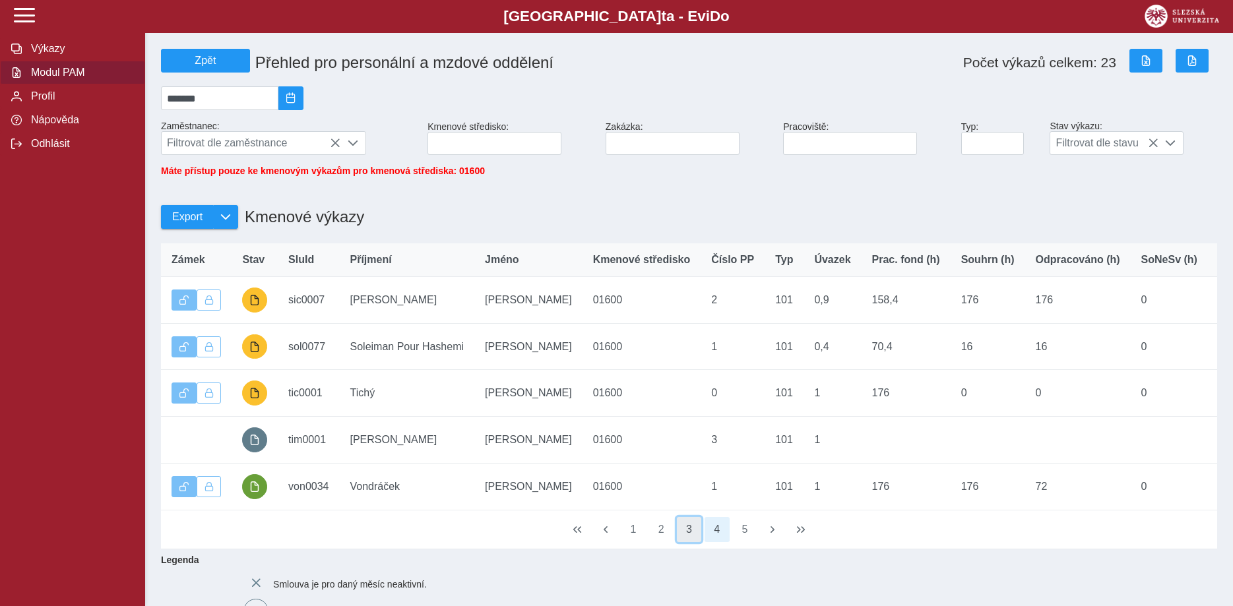
click at [689, 537] on button "3" at bounding box center [689, 529] width 25 height 25
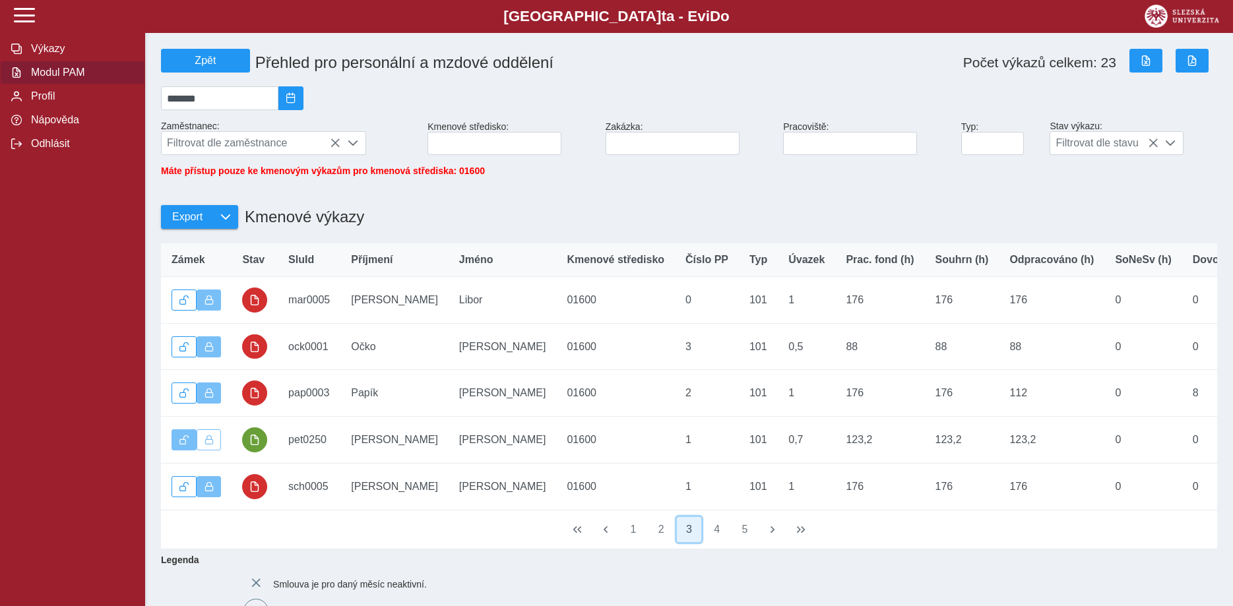
click at [689, 537] on button "3" at bounding box center [689, 529] width 25 height 25
click at [660, 537] on button "2" at bounding box center [661, 529] width 25 height 25
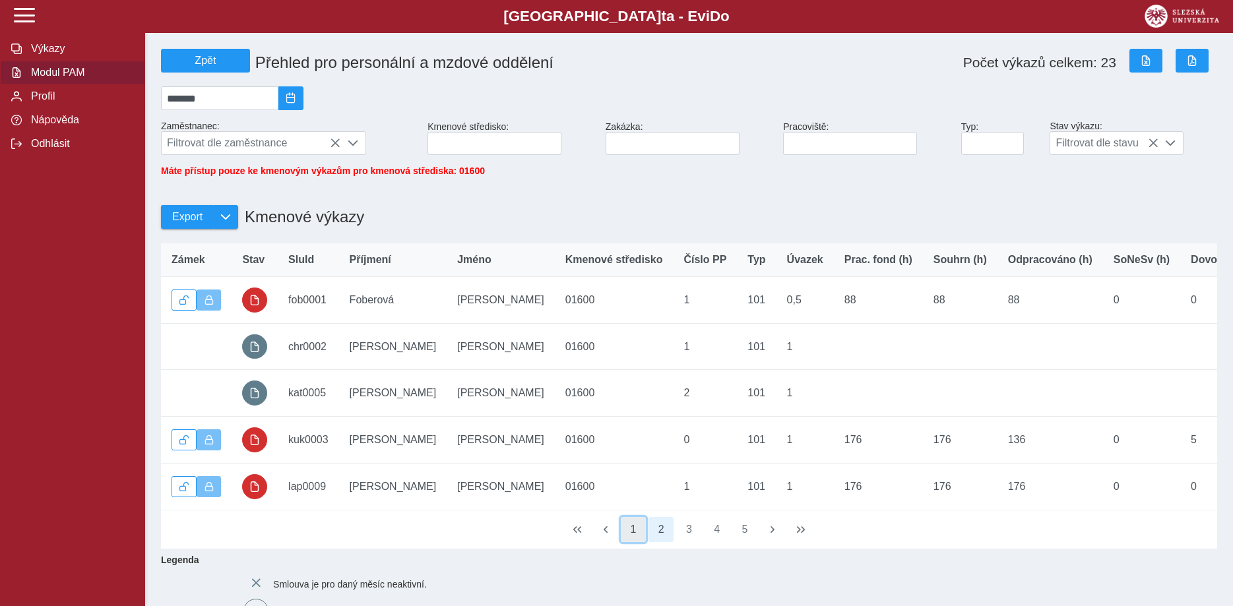
click at [634, 537] on button "1" at bounding box center [633, 529] width 25 height 25
